Goal: Check status: Check status

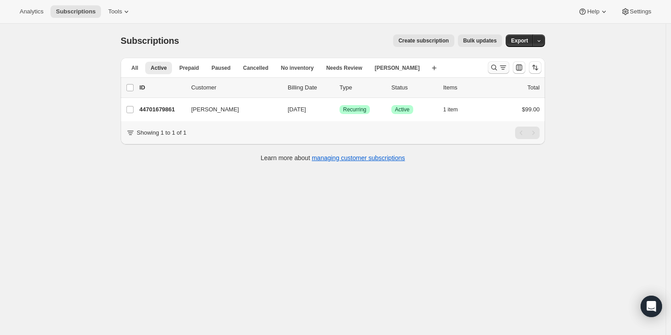
click at [498, 69] on icon "Search and filter results" at bounding box center [495, 68] width 6 height 6
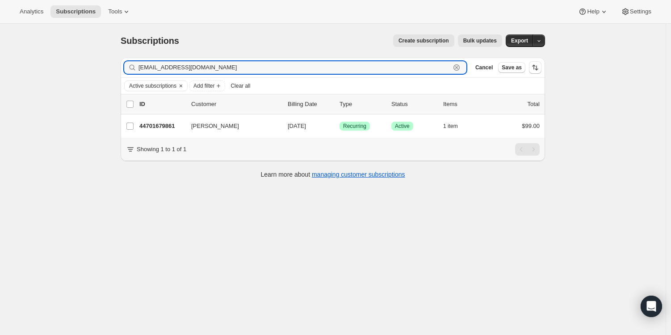
click at [456, 67] on icon "button" at bounding box center [456, 67] width 9 height 9
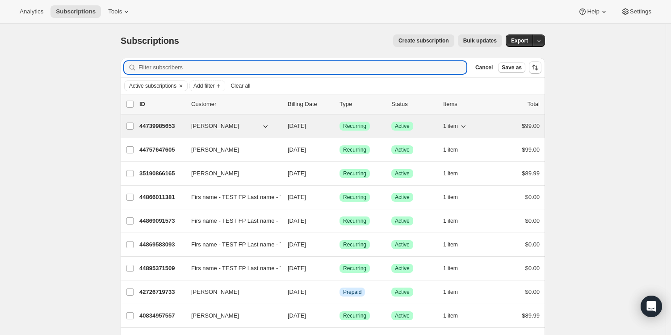
click at [161, 127] on p "44739985653" at bounding box center [161, 126] width 45 height 9
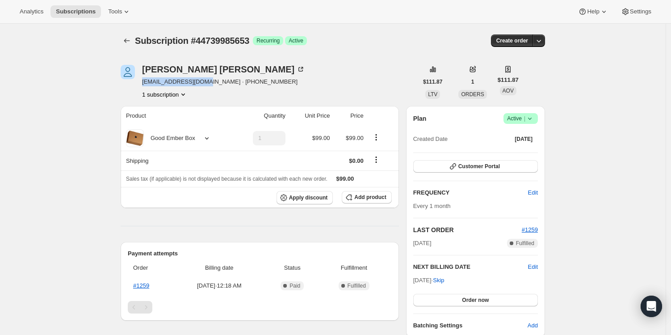
drag, startPoint x: 145, startPoint y: 81, endPoint x: 206, endPoint y: 79, distance: 61.3
click at [206, 79] on span "[EMAIL_ADDRESS][DOMAIN_NAME] · [PHONE_NUMBER]" at bounding box center [223, 81] width 163 height 9
copy span "[EMAIL_ADDRESS][DOMAIN_NAME]"
